Goal: Task Accomplishment & Management: Manage account settings

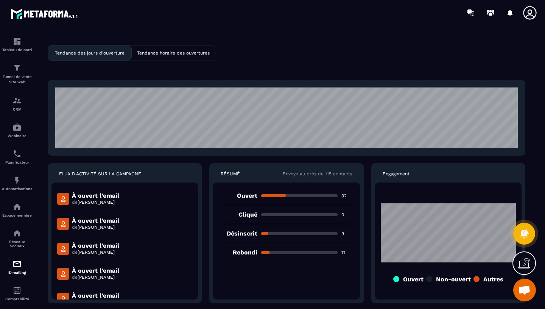
click at [246, 66] on div "Tendance des jours d'ouverture Tendance horaire des ouvertures FLUX D'ACTIVITÉ …" at bounding box center [287, 174] width 502 height 282
click at [20, 275] on p "E-mailing" at bounding box center [17, 272] width 30 height 4
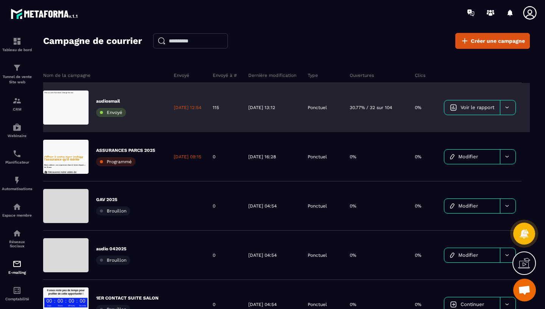
click at [516, 109] on div at bounding box center [508, 107] width 16 height 14
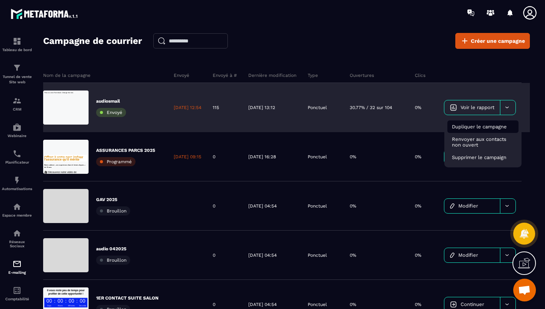
click at [507, 127] on span "Dupliquer le campagne" at bounding box center [479, 127] width 55 height 6
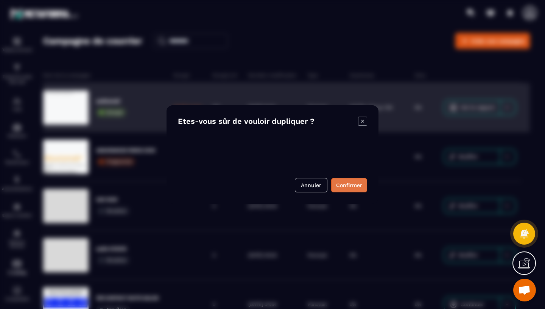
click at [339, 189] on button "Confirmer" at bounding box center [349, 185] width 36 height 14
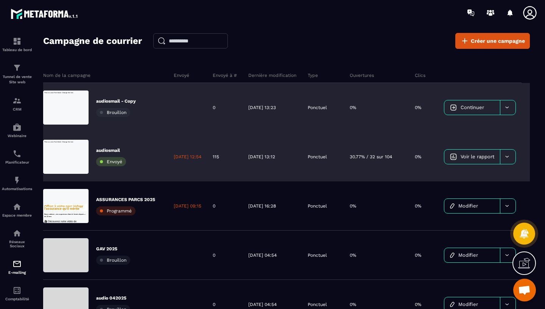
click at [516, 156] on div at bounding box center [508, 157] width 16 height 14
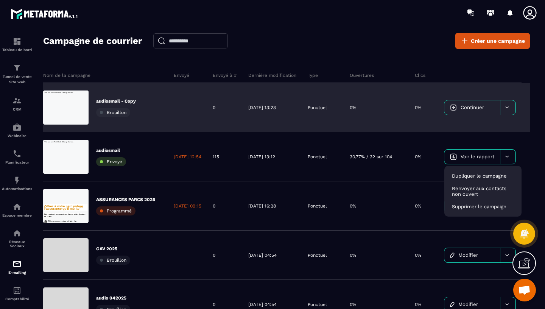
click at [367, 124] on div "0%" at bounding box center [376, 107] width 65 height 49
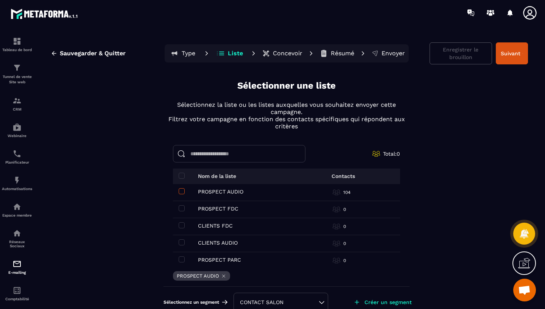
click at [183, 191] on span at bounding box center [182, 191] width 6 height 6
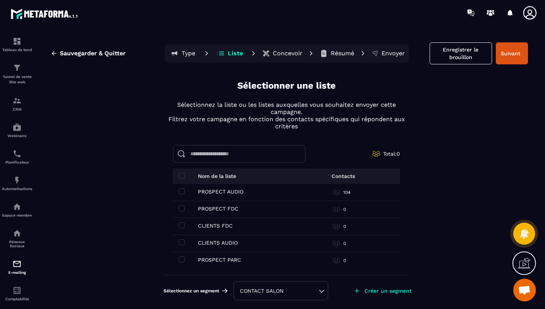
click at [234, 55] on p "Liste" at bounding box center [235, 54] width 15 height 8
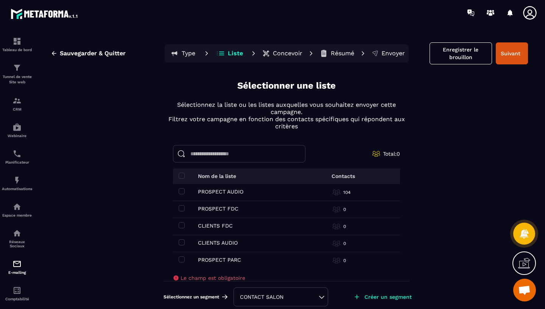
click at [287, 53] on p "Concevoir" at bounding box center [288, 54] width 30 height 8
click at [16, 108] on p "CRM" at bounding box center [17, 109] width 30 height 4
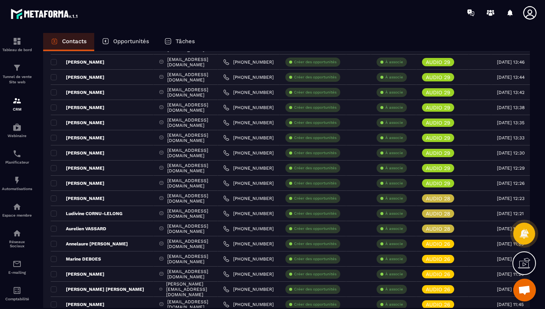
scroll to position [1379, 0]
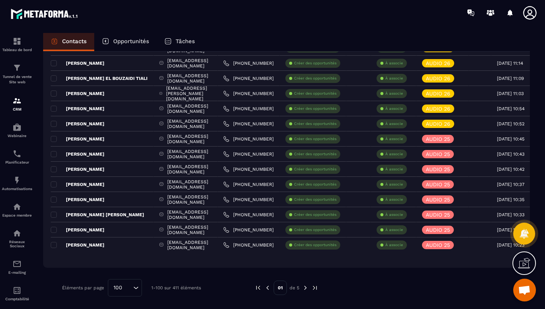
click at [306, 288] on img at bounding box center [305, 287] width 7 height 7
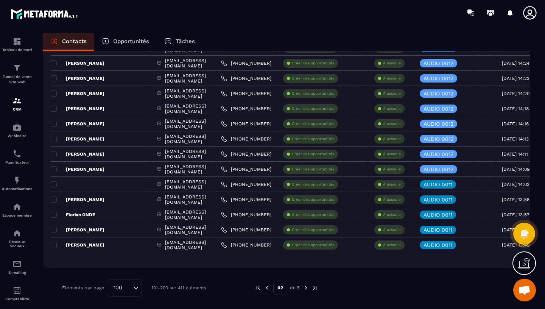
click at [307, 289] on img at bounding box center [306, 287] width 7 height 7
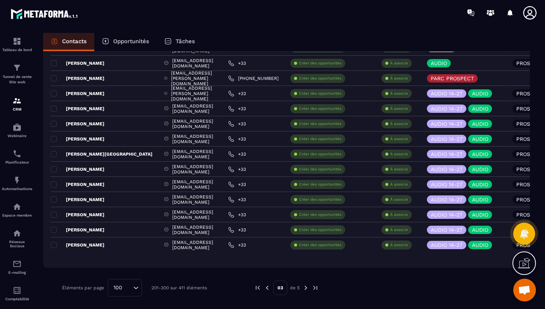
click at [307, 289] on img at bounding box center [306, 287] width 7 height 7
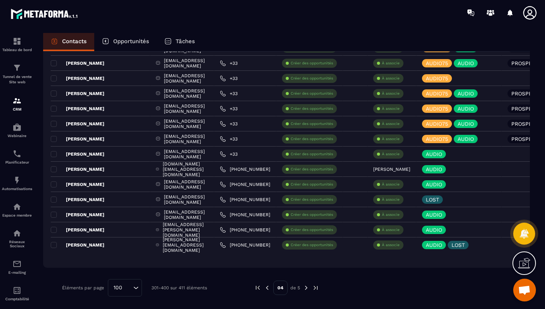
click at [307, 289] on img at bounding box center [306, 287] width 7 height 7
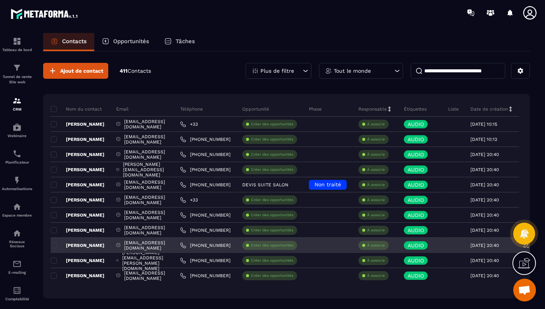
scroll to position [31, 0]
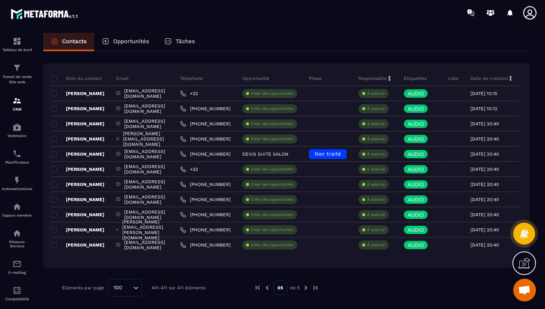
click at [268, 289] on img at bounding box center [267, 287] width 7 height 7
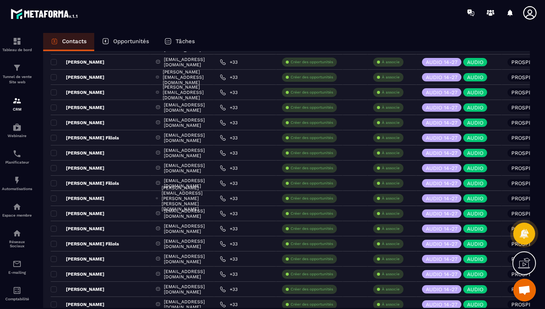
scroll to position [0, 0]
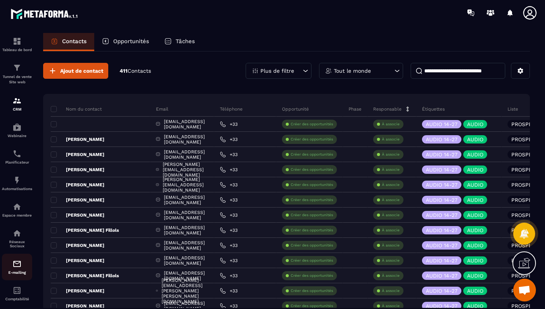
click at [12, 271] on div "E-mailing" at bounding box center [17, 266] width 30 height 15
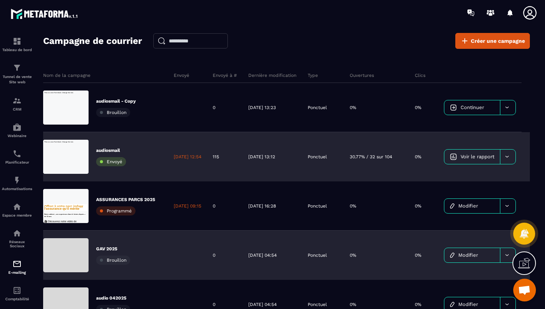
click at [510, 156] on icon at bounding box center [507, 157] width 6 height 6
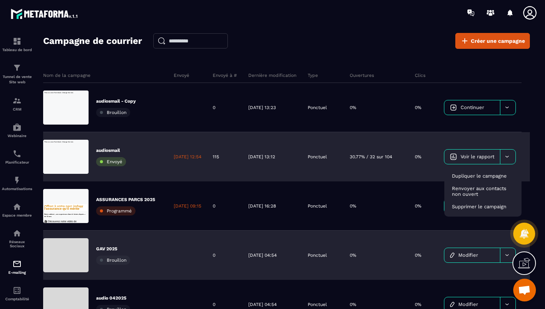
click at [478, 156] on span "Voir le rapport" at bounding box center [478, 157] width 34 height 6
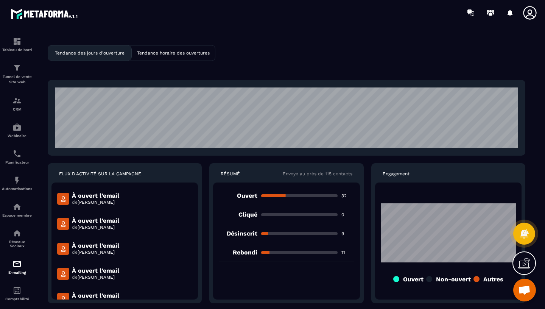
click at [145, 212] on div "À ouvert l’email de [PERSON_NAME]" at bounding box center [124, 223] width 135 height 25
click at [242, 256] on p "Rebondi" at bounding box center [238, 252] width 38 height 7
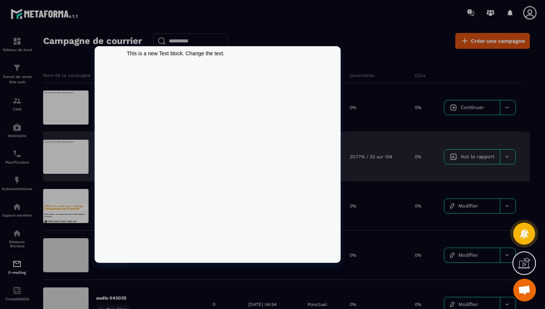
click at [59, 165] on div at bounding box center [65, 157] width 45 height 34
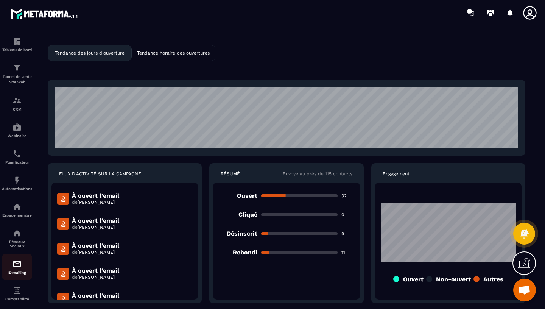
click at [14, 268] on img at bounding box center [16, 263] width 9 height 9
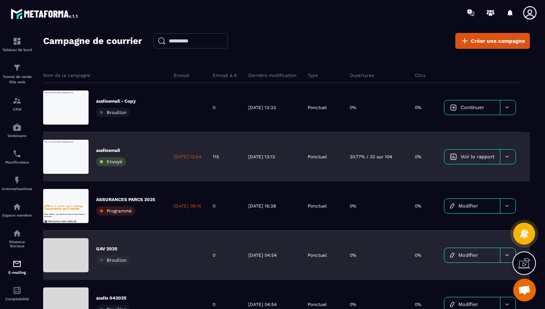
click at [115, 162] on span "Envoyé" at bounding box center [115, 161] width 16 height 5
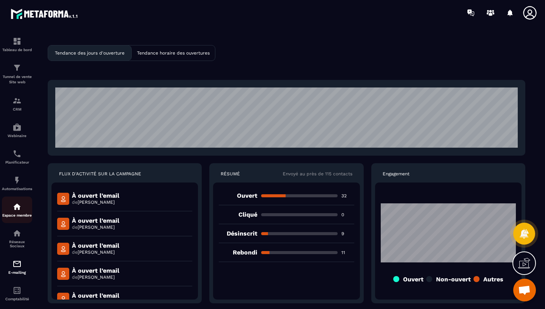
click at [20, 209] on img at bounding box center [16, 206] width 9 height 9
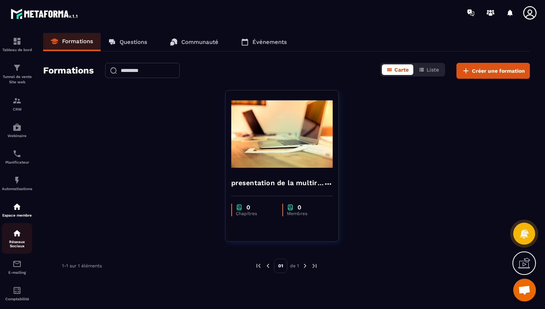
click at [15, 240] on div "Réseaux Sociaux" at bounding box center [17, 238] width 30 height 19
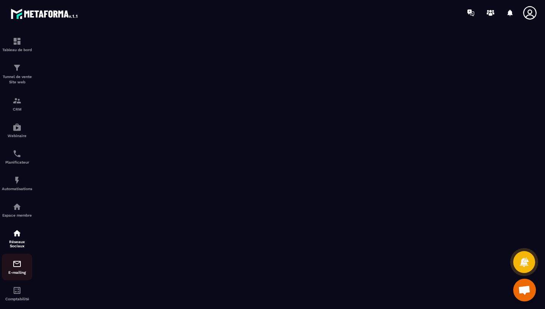
click at [17, 280] on link "E-mailing" at bounding box center [17, 267] width 30 height 27
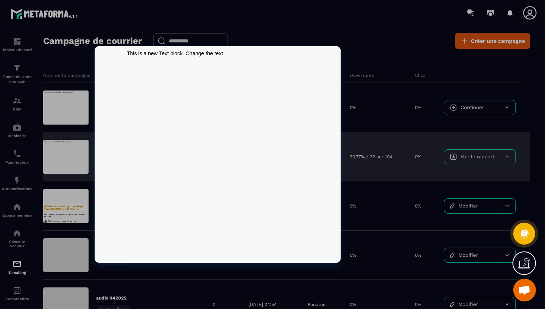
click at [53, 161] on div at bounding box center [65, 157] width 45 height 34
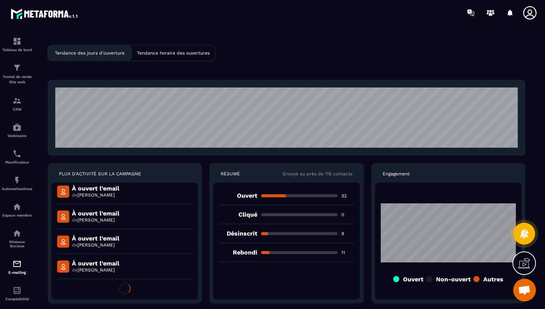
scroll to position [150, 0]
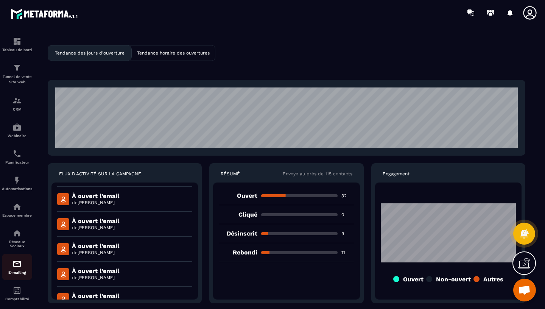
click at [19, 265] on img at bounding box center [16, 263] width 9 height 9
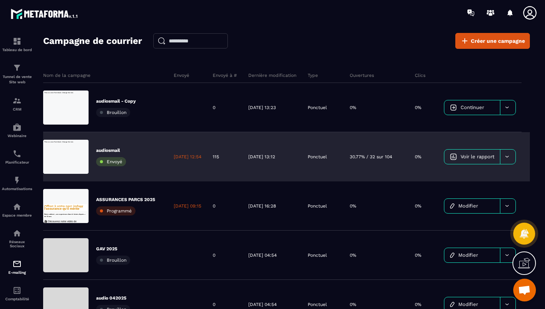
click at [510, 157] on icon at bounding box center [507, 157] width 6 height 6
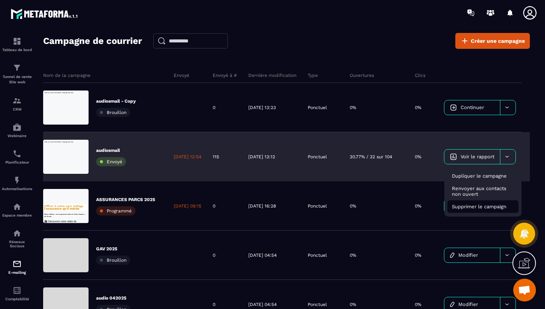
click at [498, 208] on span "Supprimer le campaign" at bounding box center [479, 207] width 55 height 6
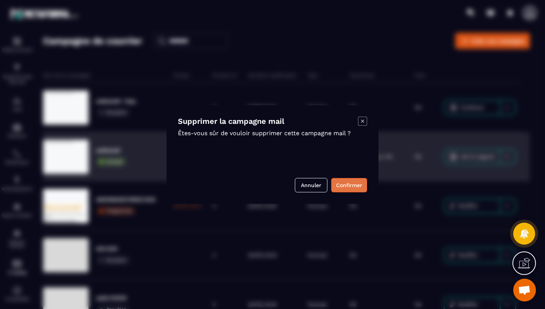
click at [348, 186] on button "Confirmer" at bounding box center [349, 185] width 36 height 14
